Goal: Transaction & Acquisition: Subscribe to service/newsletter

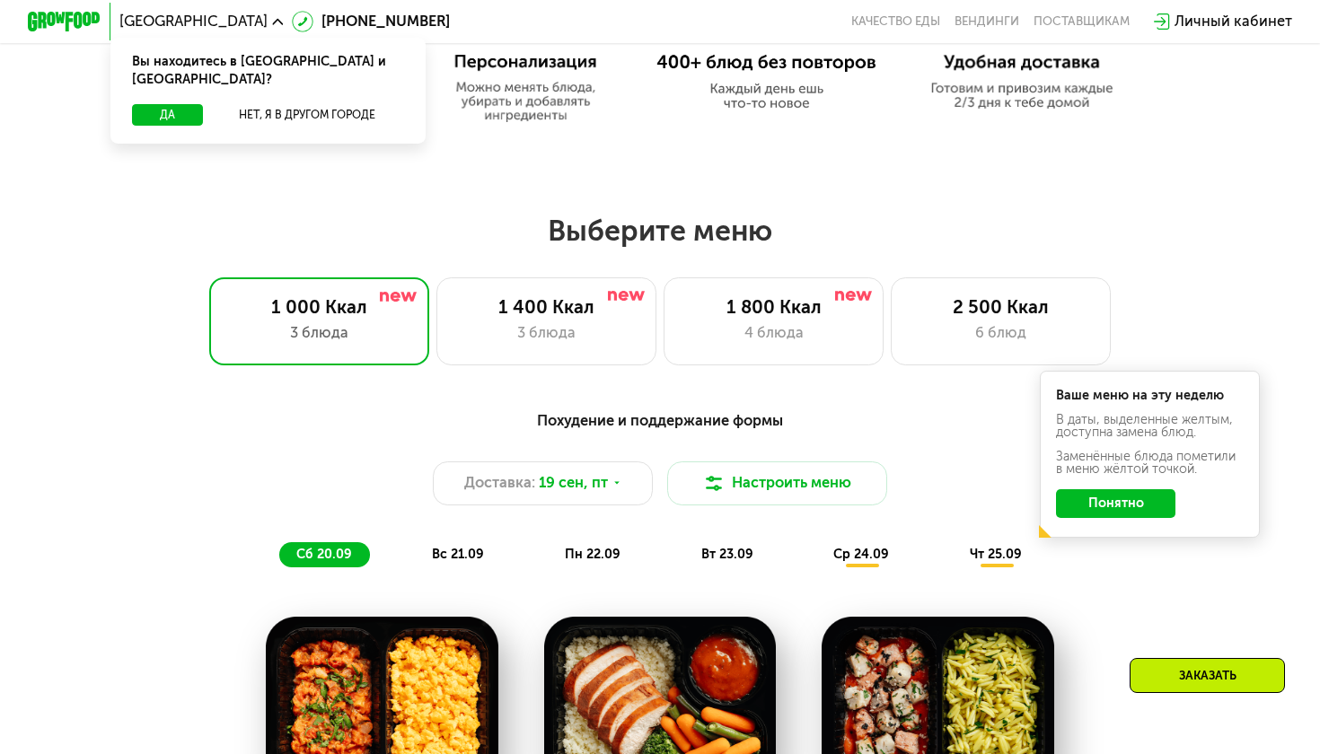
scroll to position [995, 0]
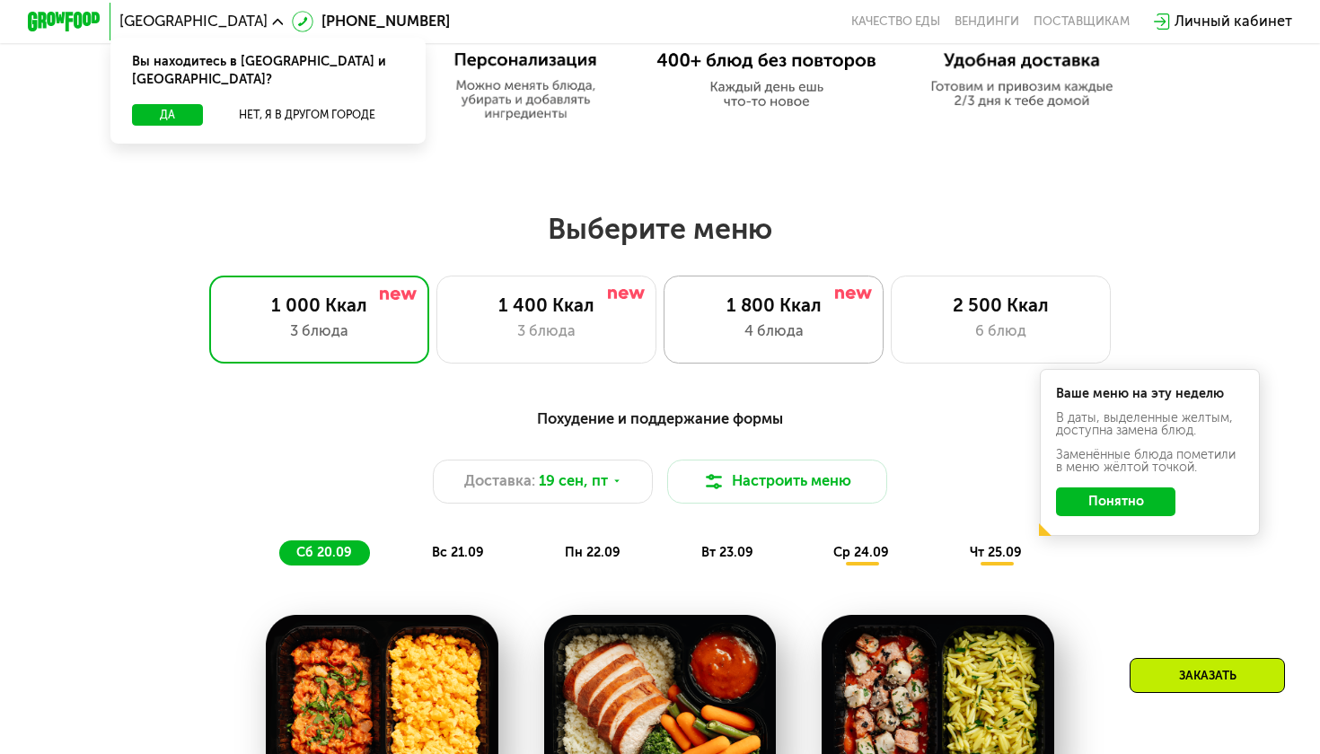
click at [797, 325] on div "4 блюда" at bounding box center [773, 332] width 181 height 22
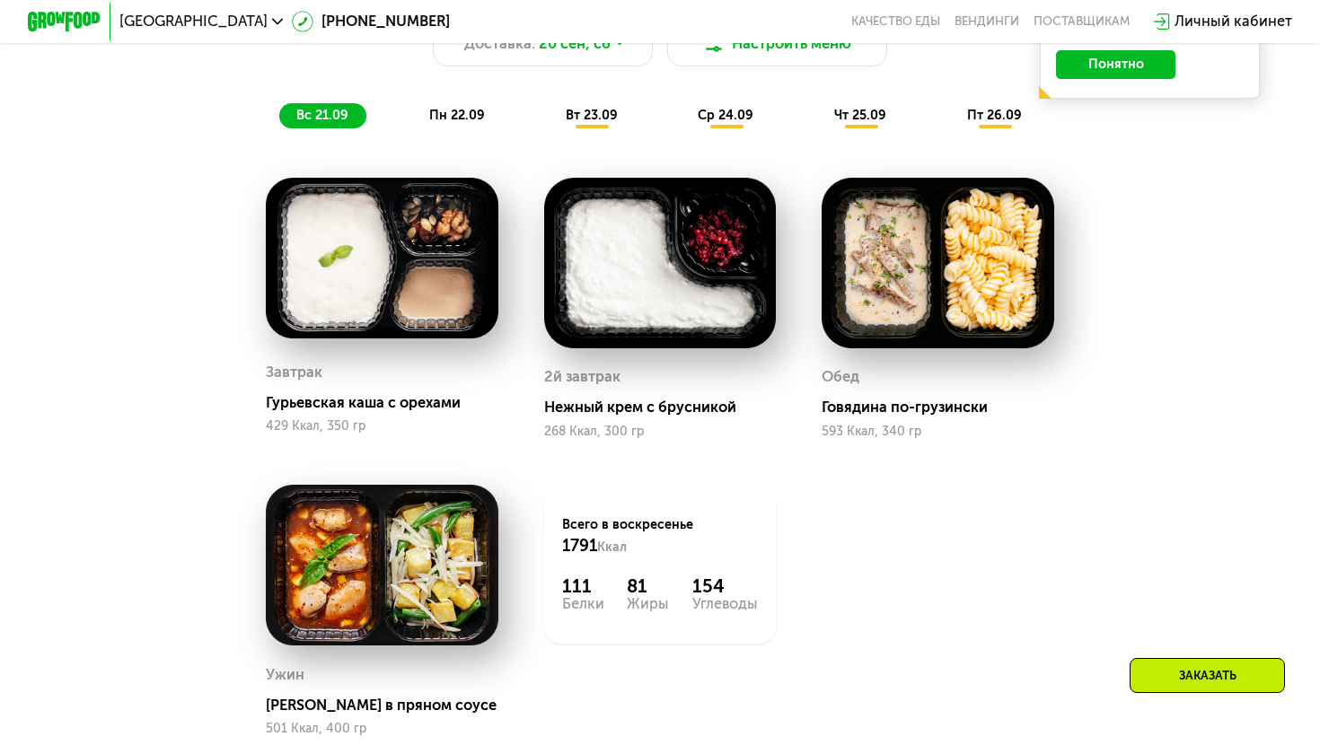
scroll to position [1349, 0]
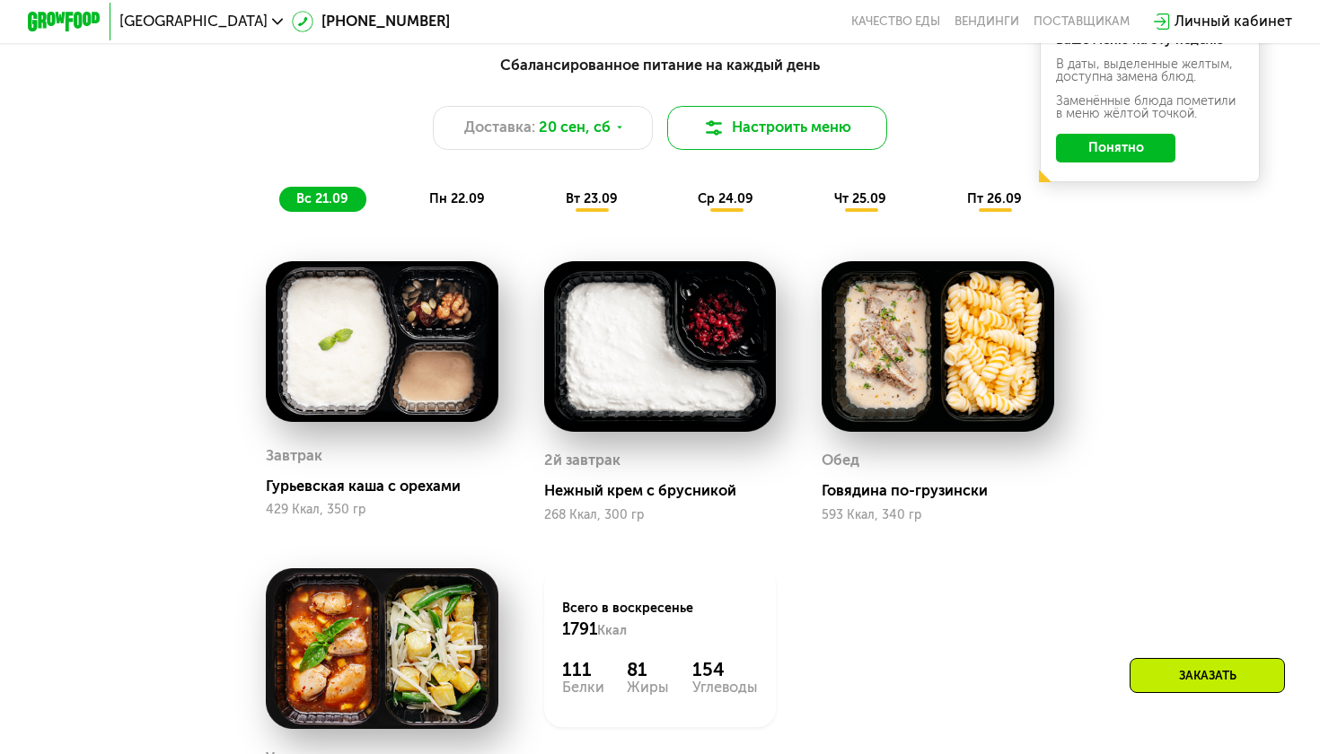
click at [802, 117] on button "Настроить меню" at bounding box center [777, 128] width 220 height 44
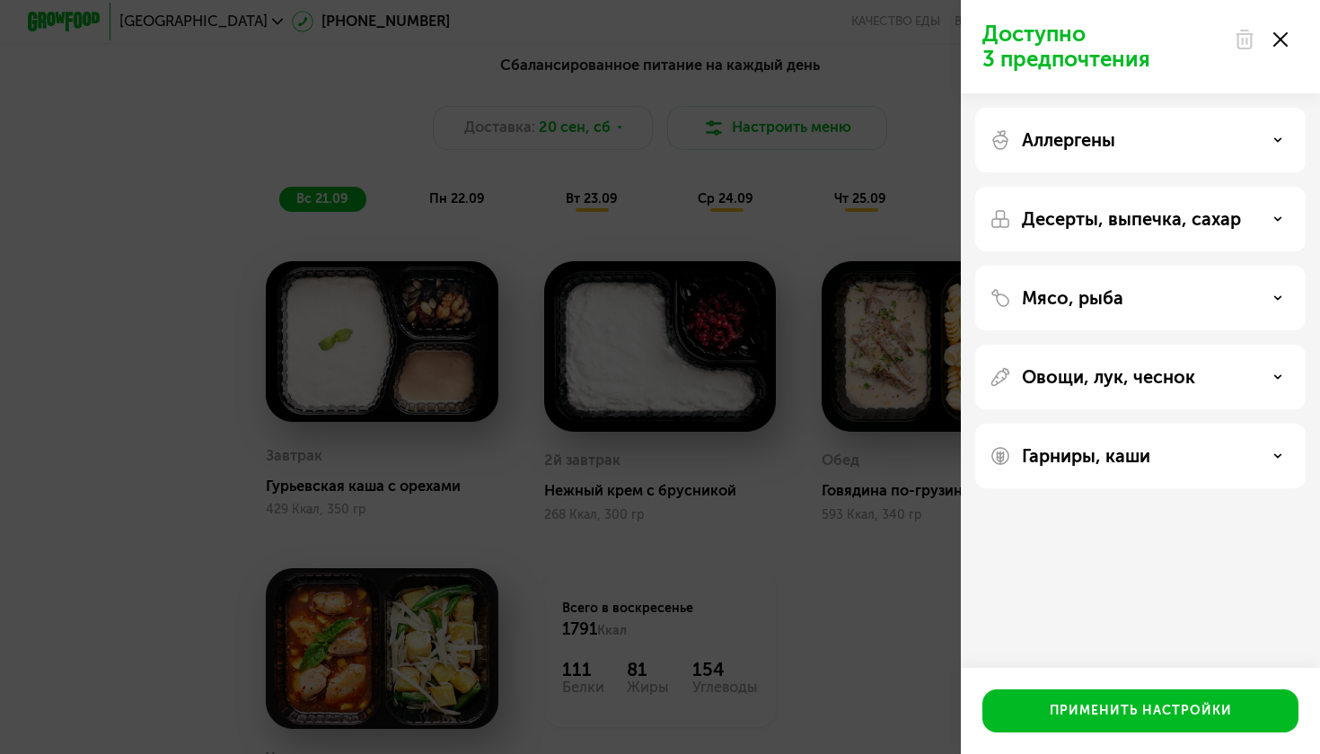
click at [1273, 141] on icon at bounding box center [1277, 140] width 9 height 9
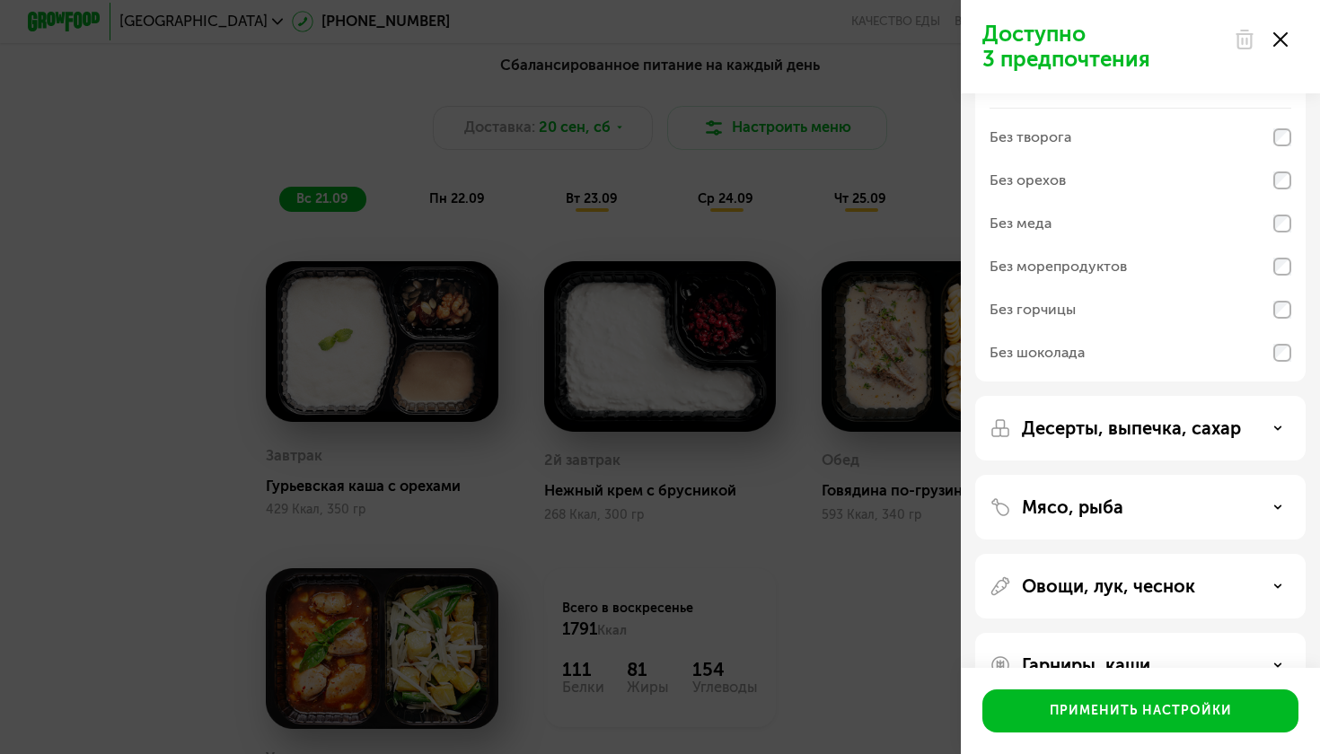
scroll to position [82, 0]
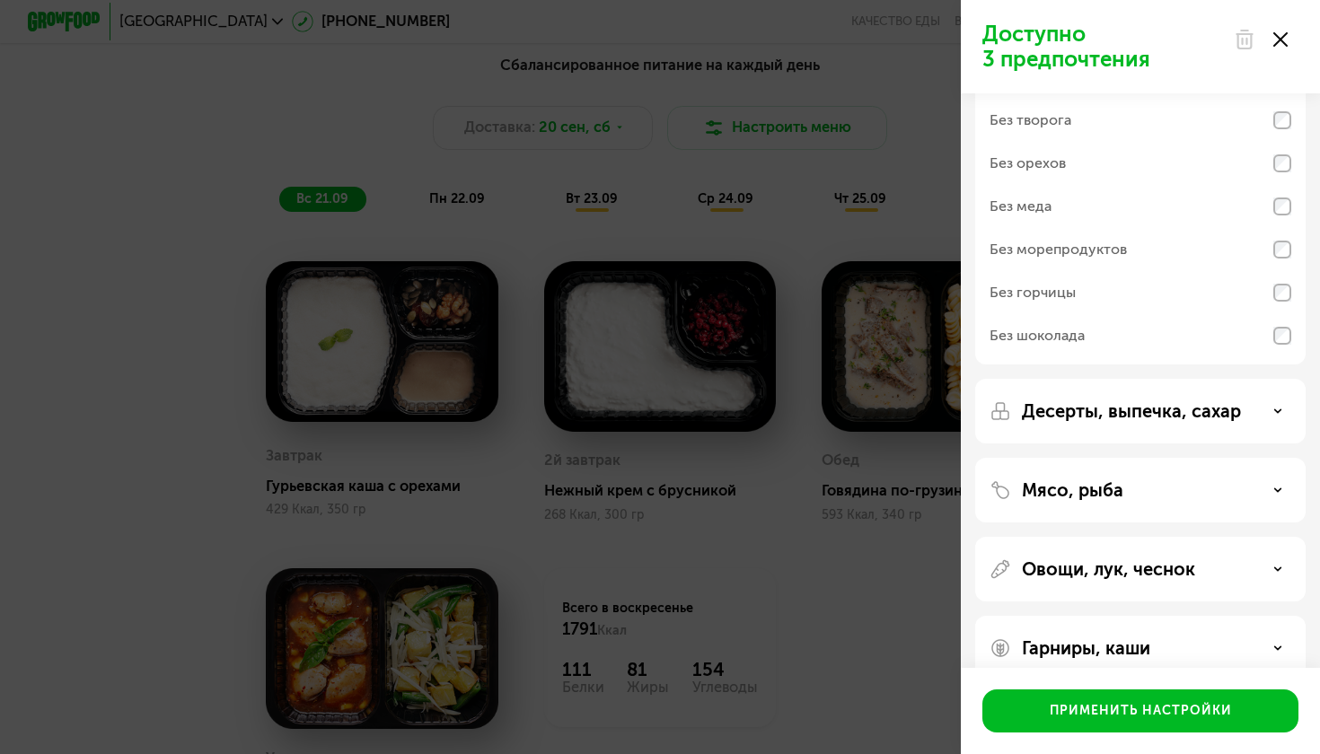
click at [1068, 558] on div "Овощи, лук, чеснок" at bounding box center [1140, 569] width 330 height 65
click at [1068, 564] on p "Овощи, лук, чеснок" at bounding box center [1108, 570] width 173 height 22
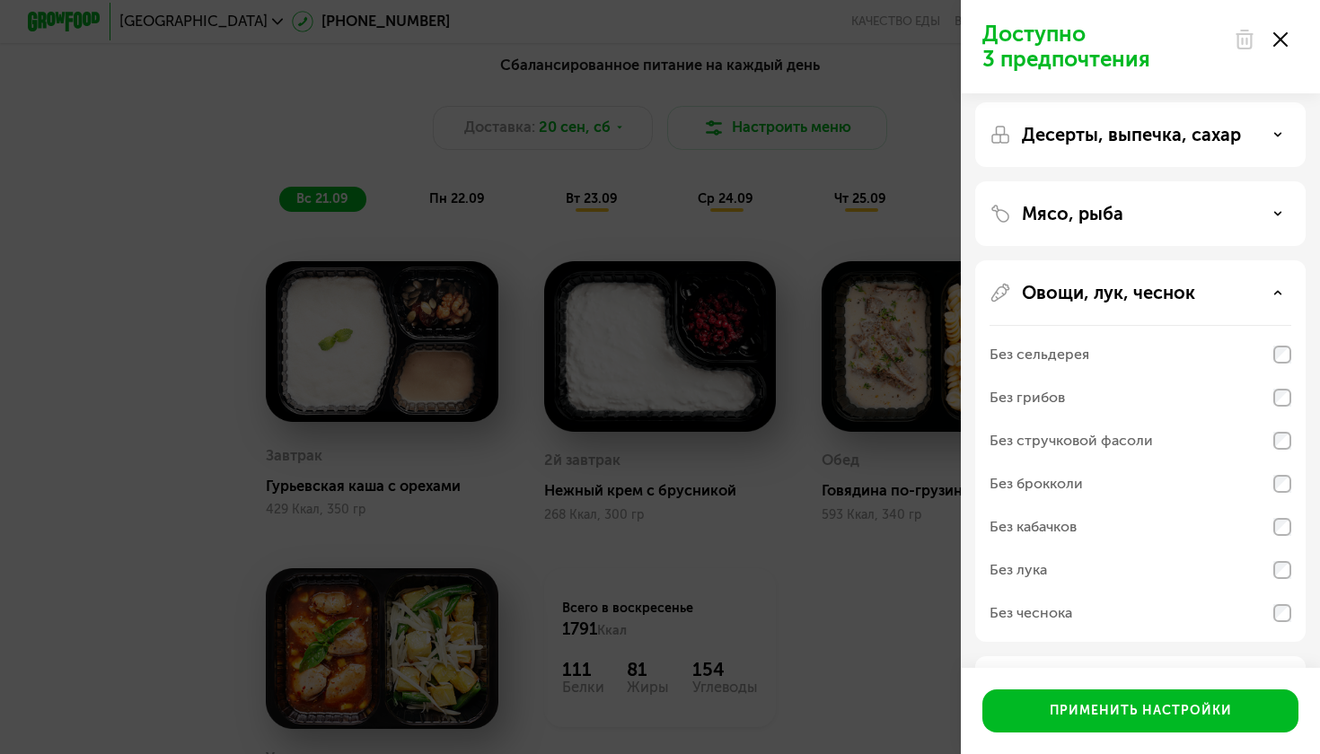
scroll to position [189, 0]
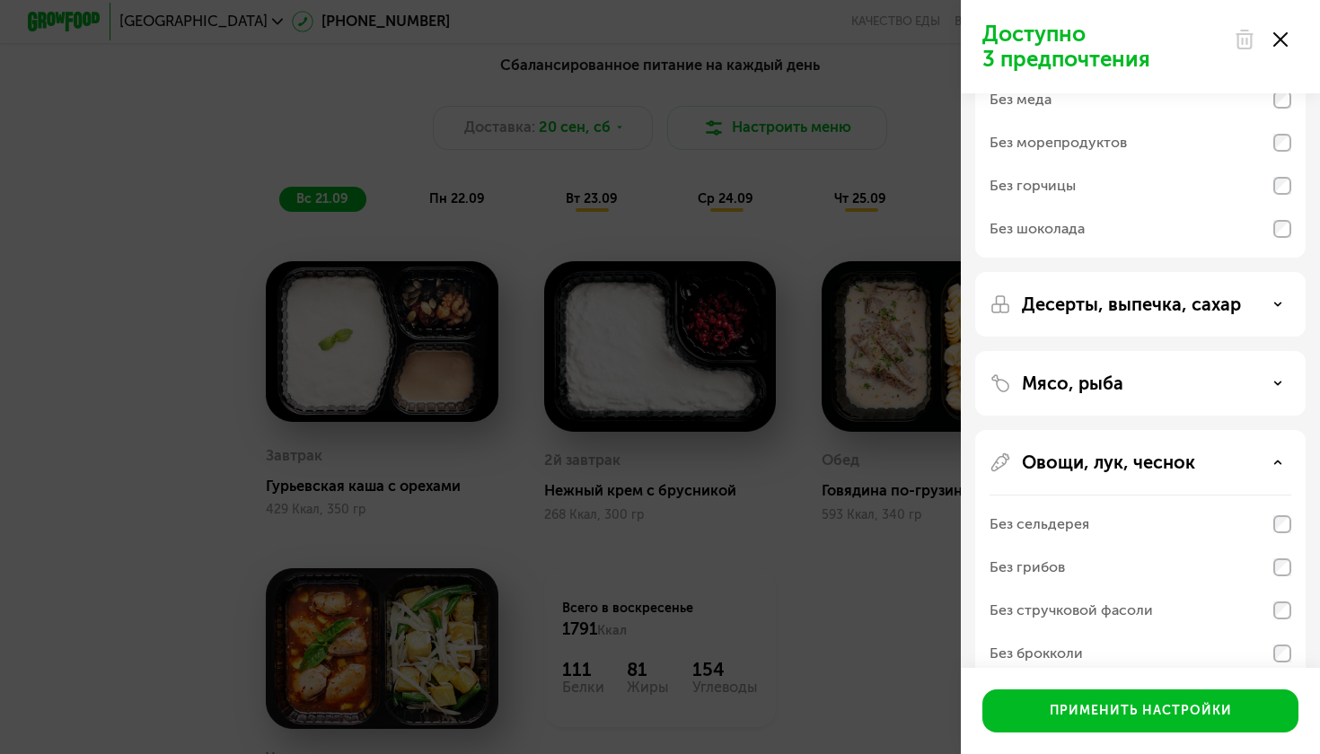
click at [1279, 39] on use at bounding box center [1280, 39] width 14 height 14
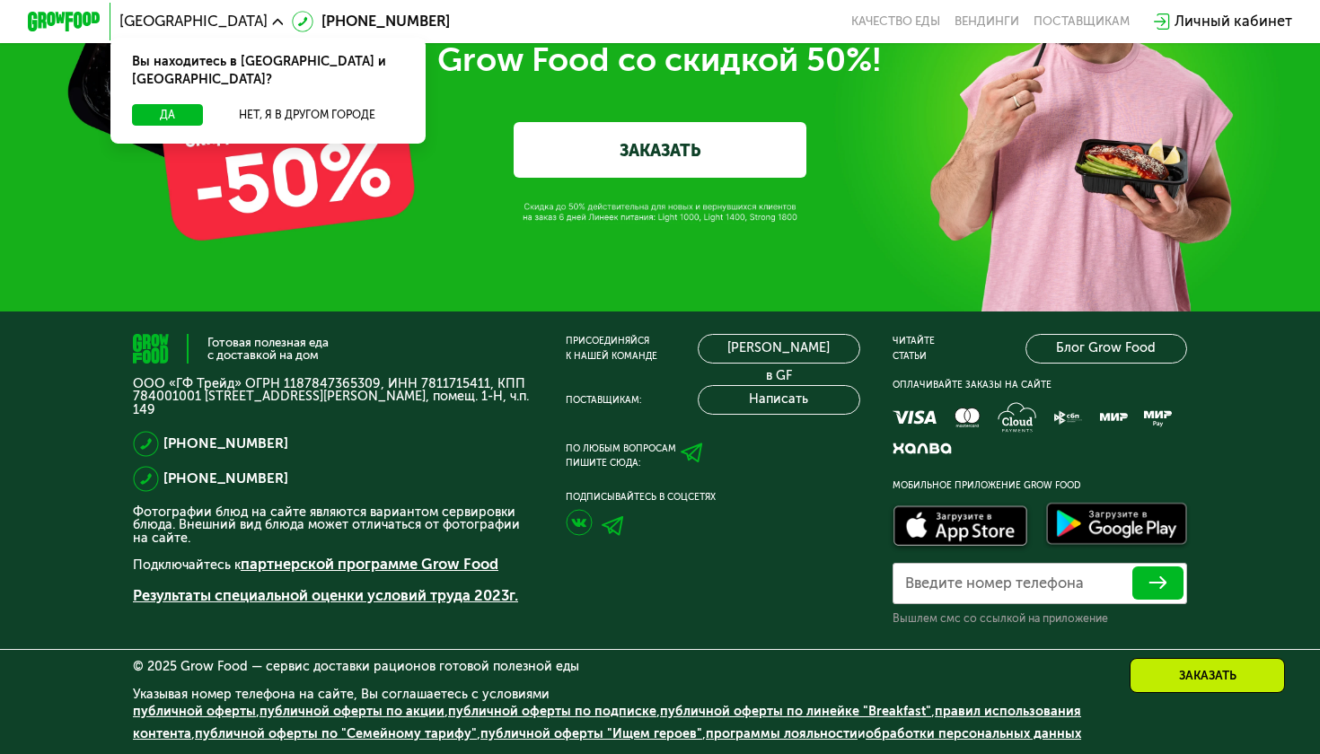
scroll to position [5785, 0]
click at [689, 459] on icon at bounding box center [692, 453] width 23 height 23
